Goal: Information Seeking & Learning: Learn about a topic

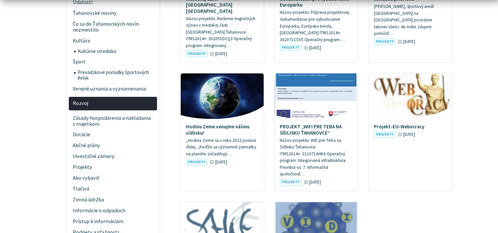
scroll to position [296, 0]
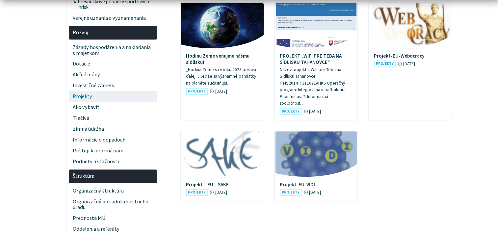
click at [88, 91] on span "Projekty" at bounding box center [113, 96] width 81 height 11
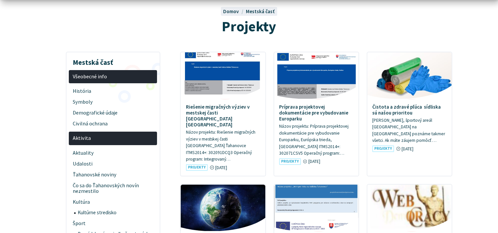
scroll to position [66, 0]
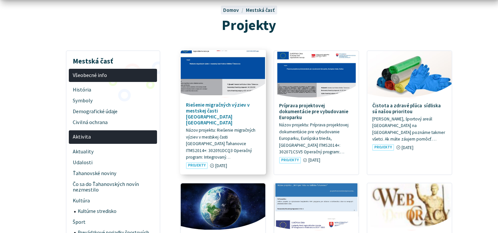
click at [198, 104] on h4 "Riešenie migračných výziev v mestskej časti [GEOGRAPHIC_DATA] [GEOGRAPHIC_DATA]" at bounding box center [223, 114] width 74 height 24
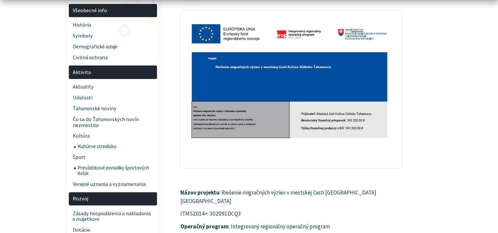
scroll to position [197, 0]
